Goal: Transaction & Acquisition: Purchase product/service

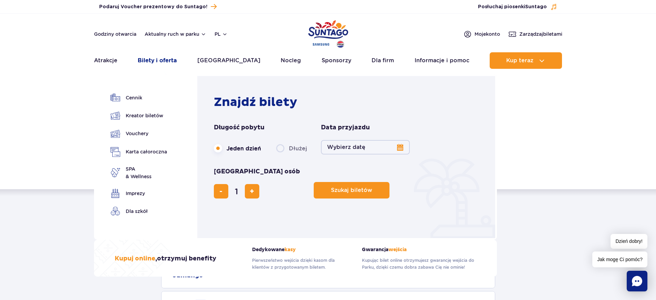
click at [145, 62] on link "Bilety i oferta" at bounding box center [157, 60] width 39 height 17
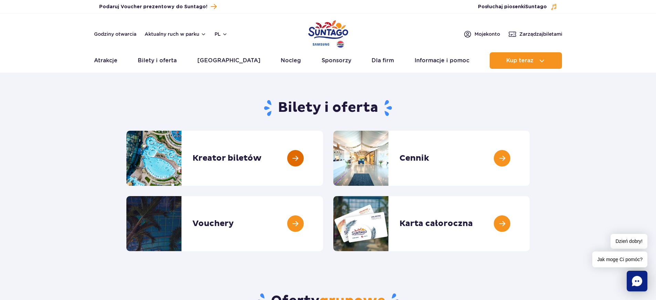
click at [323, 158] on link at bounding box center [323, 158] width 0 height 55
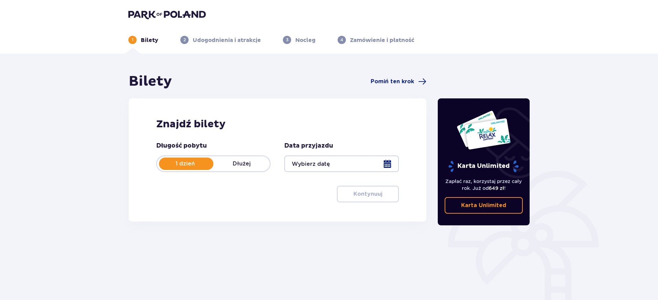
drag, startPoint x: 384, startPoint y: 162, endPoint x: 387, endPoint y: 162, distance: 3.5
click at [387, 162] on div at bounding box center [341, 164] width 114 height 17
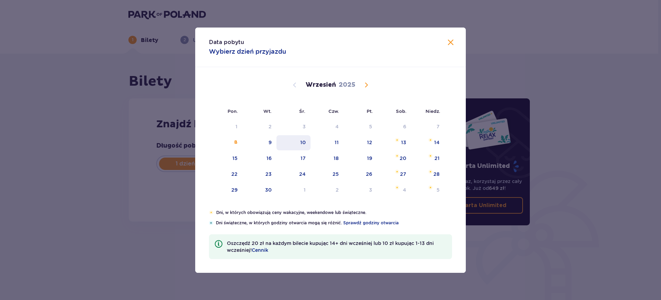
click at [297, 142] on div "10" at bounding box center [294, 142] width 34 height 15
type input "10.09.25"
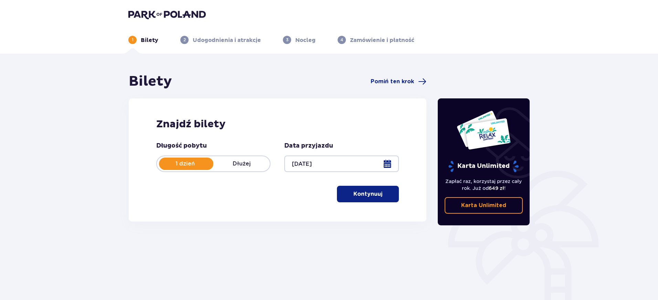
click at [365, 191] on p "Kontynuuj" at bounding box center [368, 194] width 29 height 8
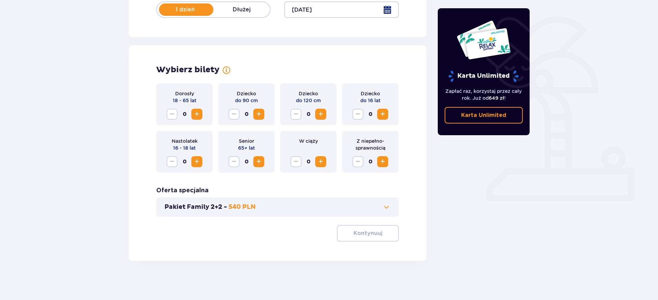
scroll to position [156, 0]
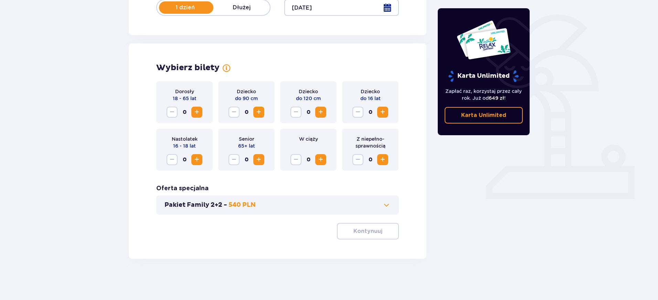
click at [196, 110] on span "Increase" at bounding box center [197, 112] width 8 height 8
click at [381, 233] on span "button" at bounding box center [384, 231] width 8 height 8
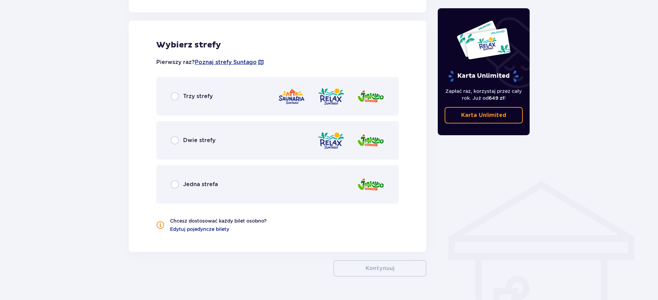
scroll to position [382, 0]
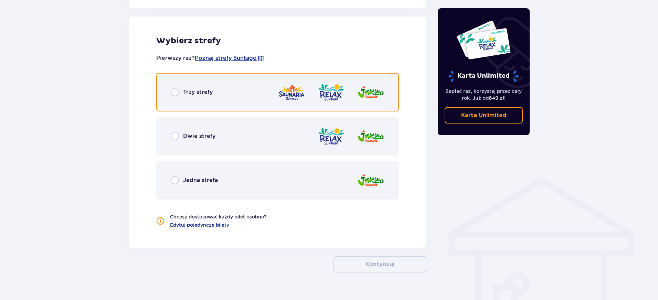
click at [176, 94] on input "radio" at bounding box center [175, 92] width 8 height 8
radio input "true"
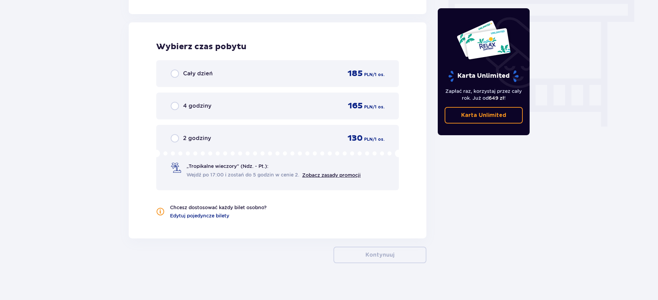
scroll to position [621, 0]
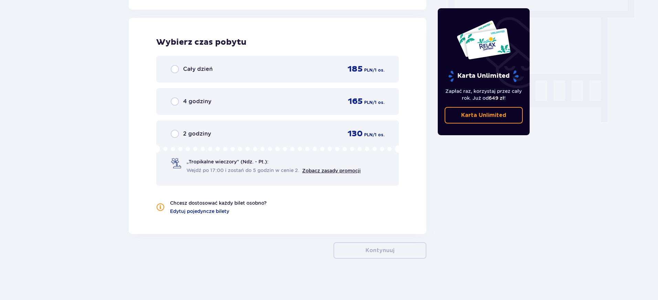
click at [180, 69] on div "Cały dzień" at bounding box center [192, 69] width 42 height 8
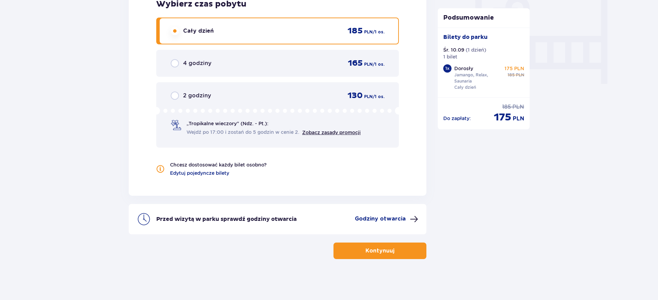
scroll to position [659, 0]
click at [403, 222] on p "Godziny otwarcia" at bounding box center [380, 219] width 51 height 8
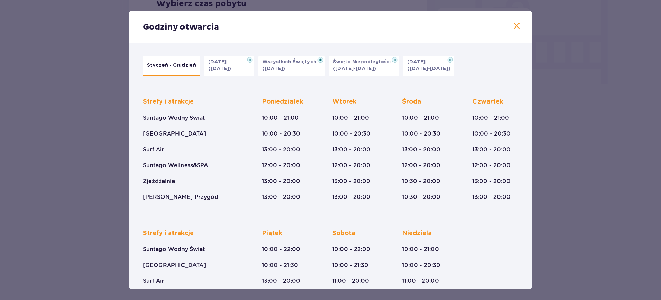
click at [513, 26] on span at bounding box center [517, 26] width 8 height 8
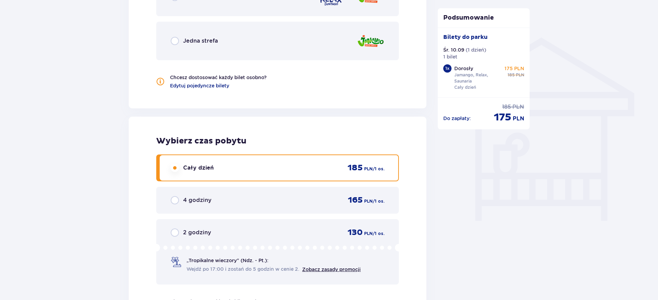
scroll to position [521, 0]
drag, startPoint x: 495, startPoint y: 117, endPoint x: 516, endPoint y: 106, distance: 24.0
click at [522, 121] on div "175 PLN" at bounding box center [509, 117] width 30 height 13
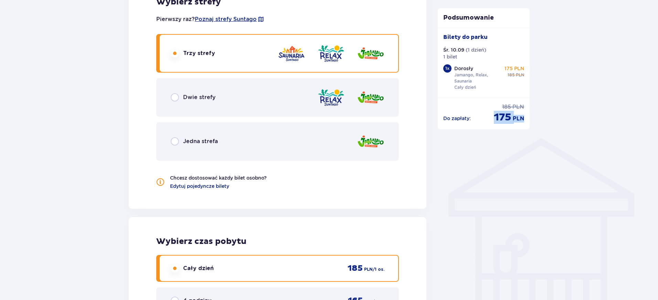
scroll to position [482, 0]
